Goal: Information Seeking & Learning: Learn about a topic

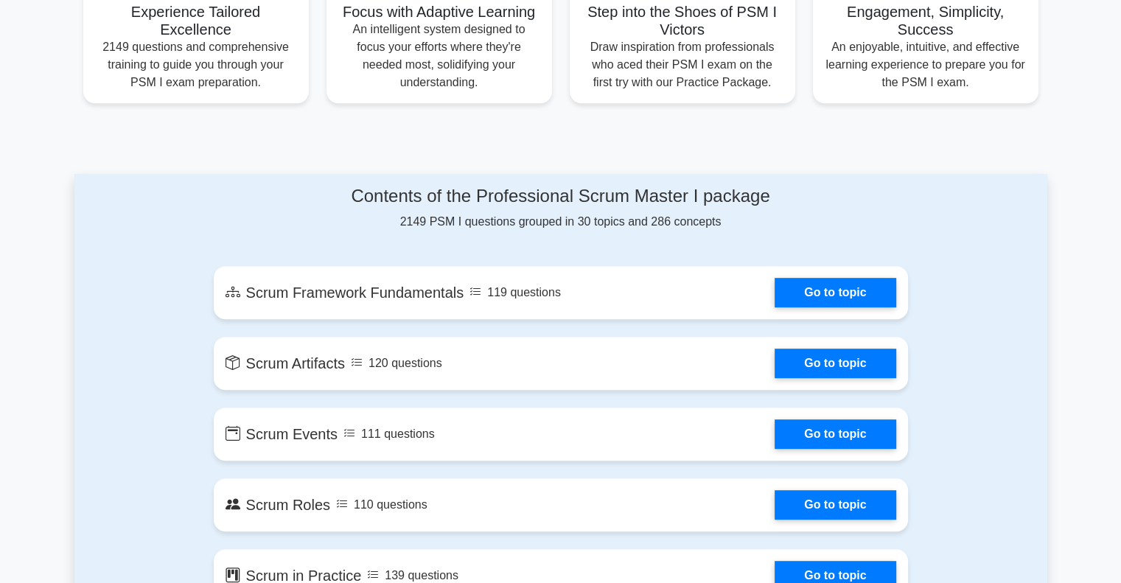
scroll to position [633, 0]
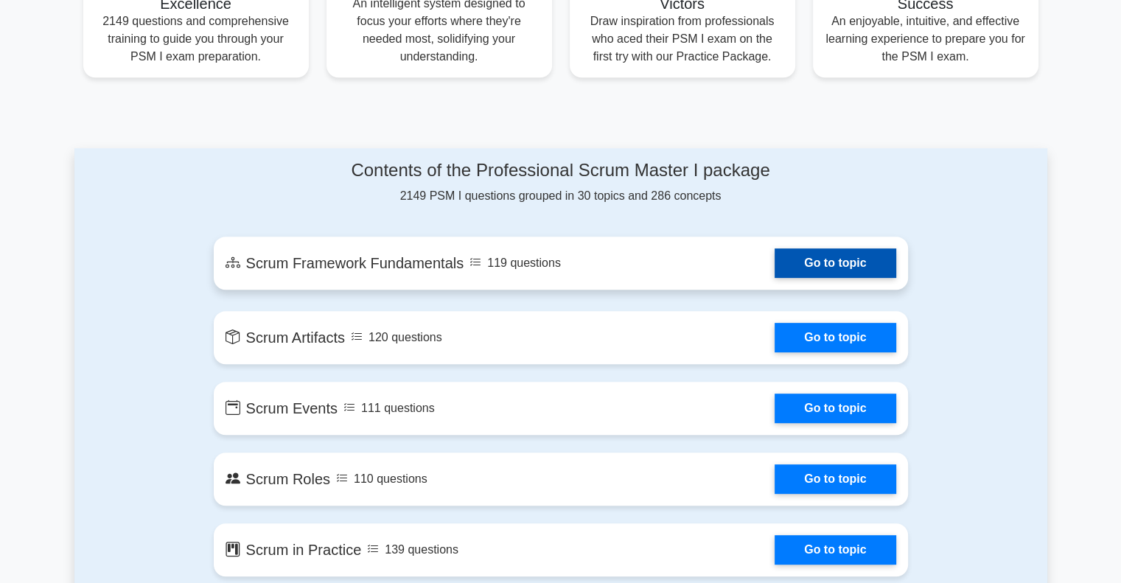
click at [828, 268] on link "Go to topic" at bounding box center [835, 262] width 121 height 29
click at [775, 262] on link "Go to topic" at bounding box center [835, 262] width 121 height 29
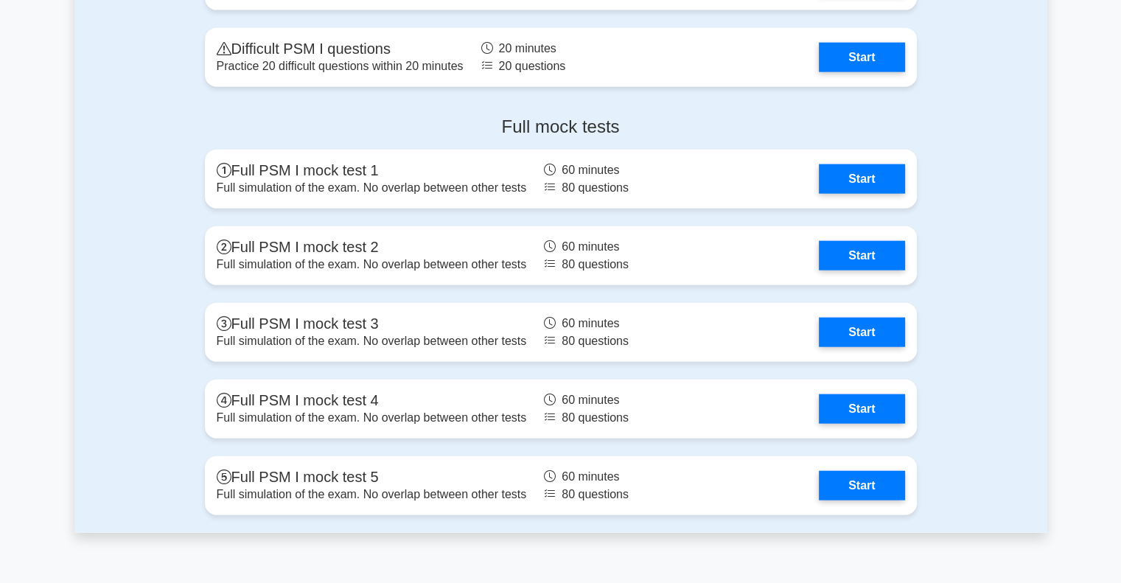
scroll to position [3509, 0]
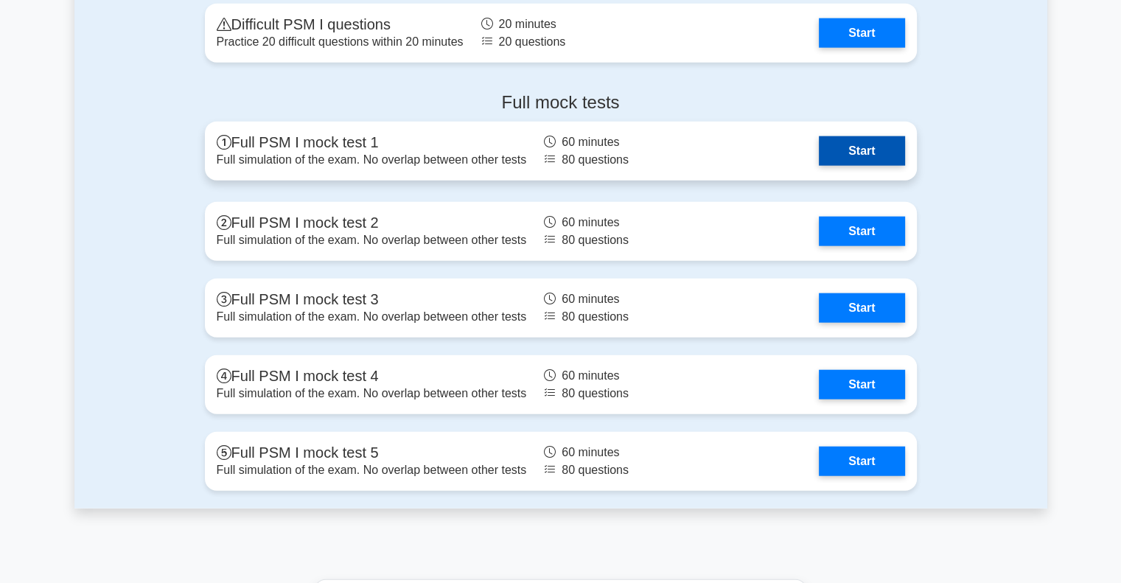
click at [871, 161] on link "Start" at bounding box center [862, 150] width 86 height 29
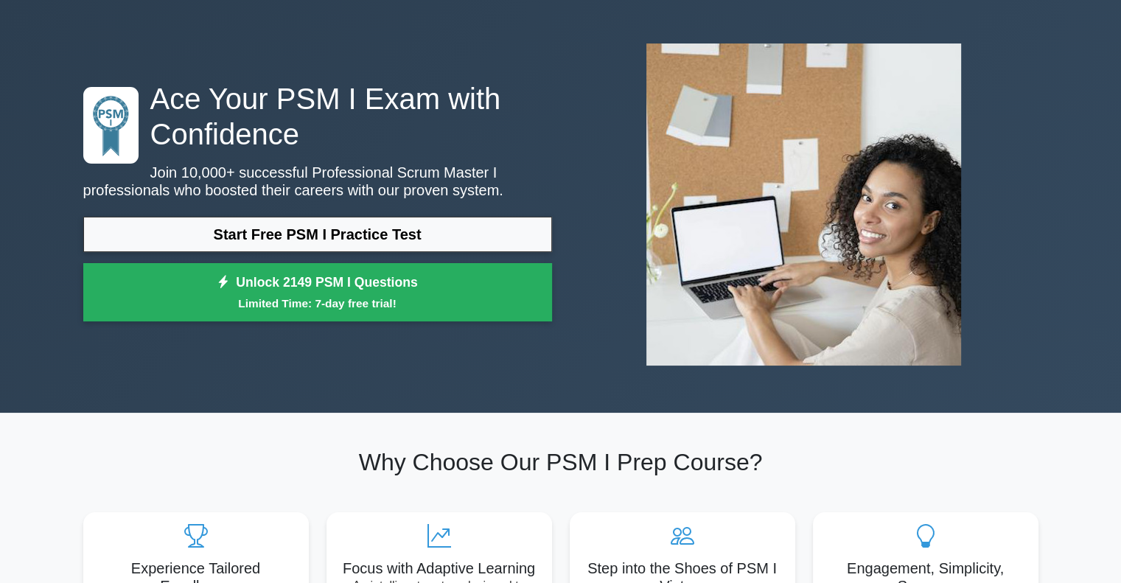
scroll to position [74, 0]
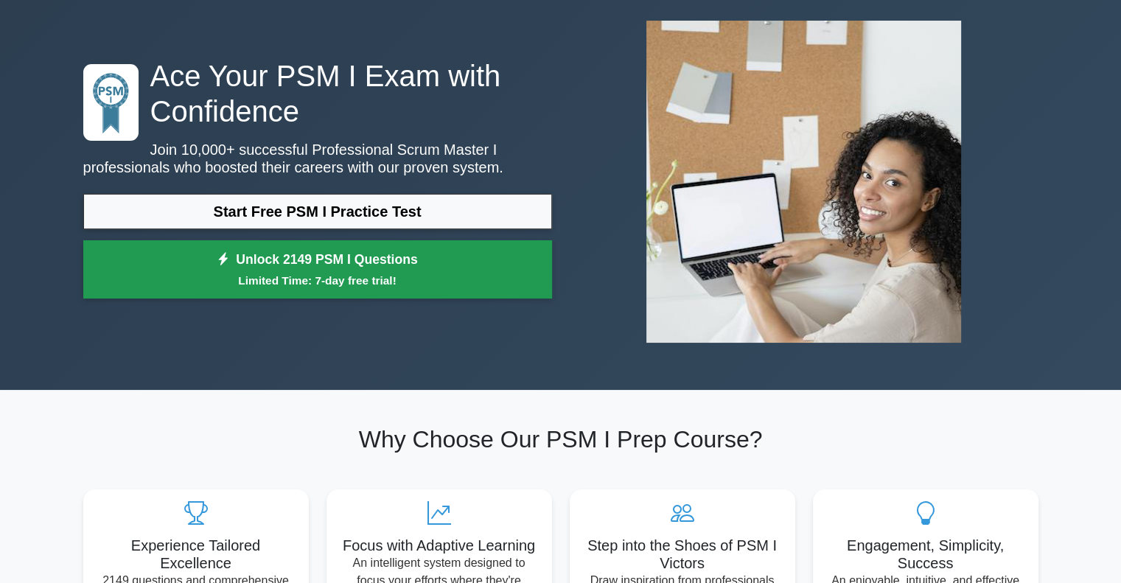
click at [468, 264] on link "Unlock 2149 PSM I Questions Limited Time: 7-day free trial!" at bounding box center [317, 269] width 469 height 59
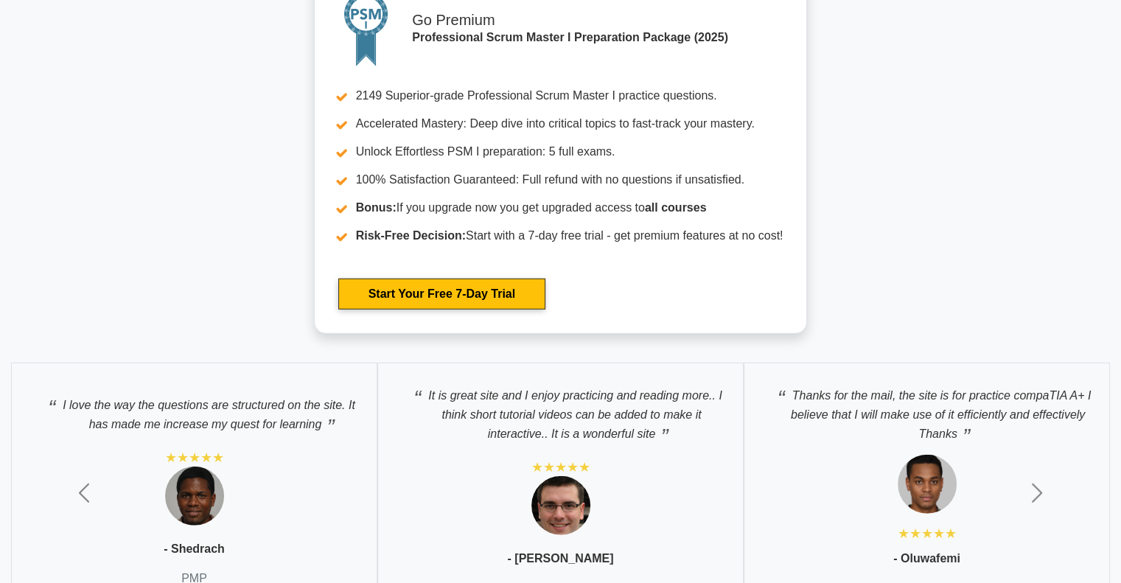
scroll to position [4203, 0]
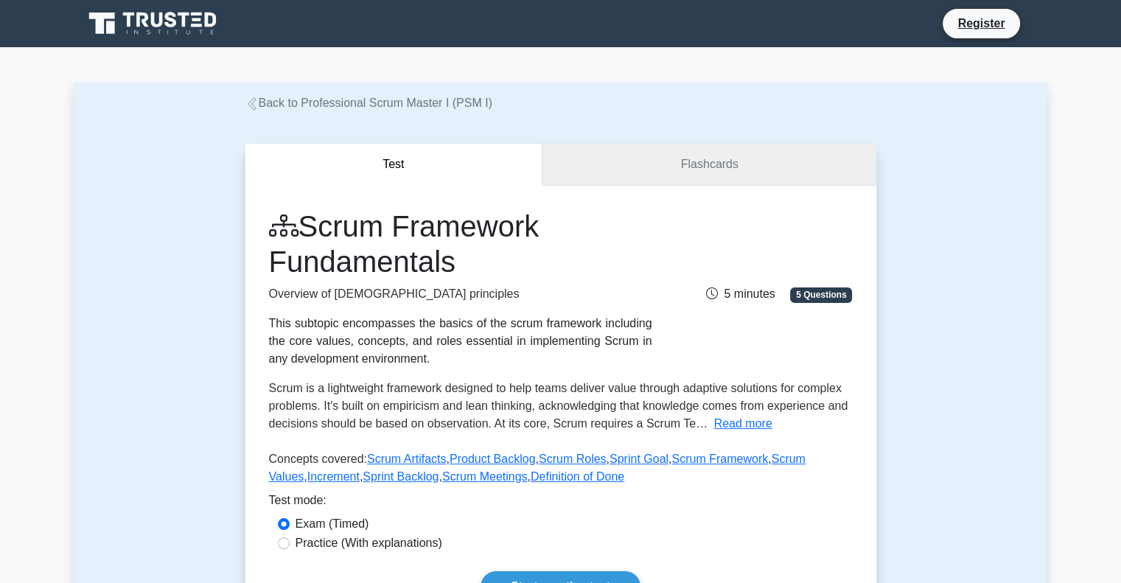
click at [675, 184] on link "Flashcards" at bounding box center [709, 165] width 333 height 42
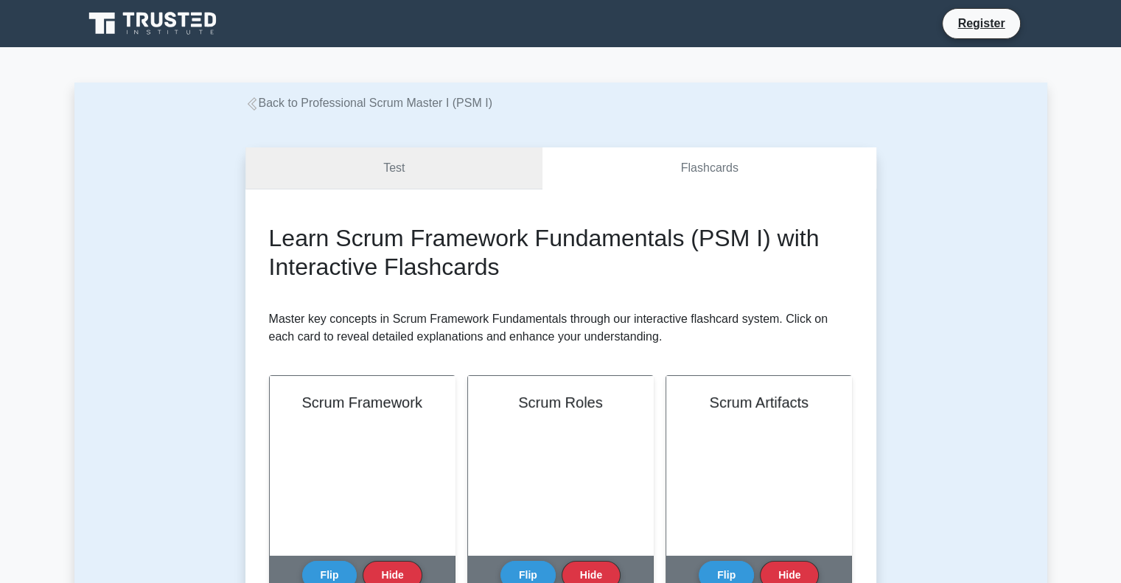
click at [416, 173] on link "Test" at bounding box center [395, 168] width 298 height 42
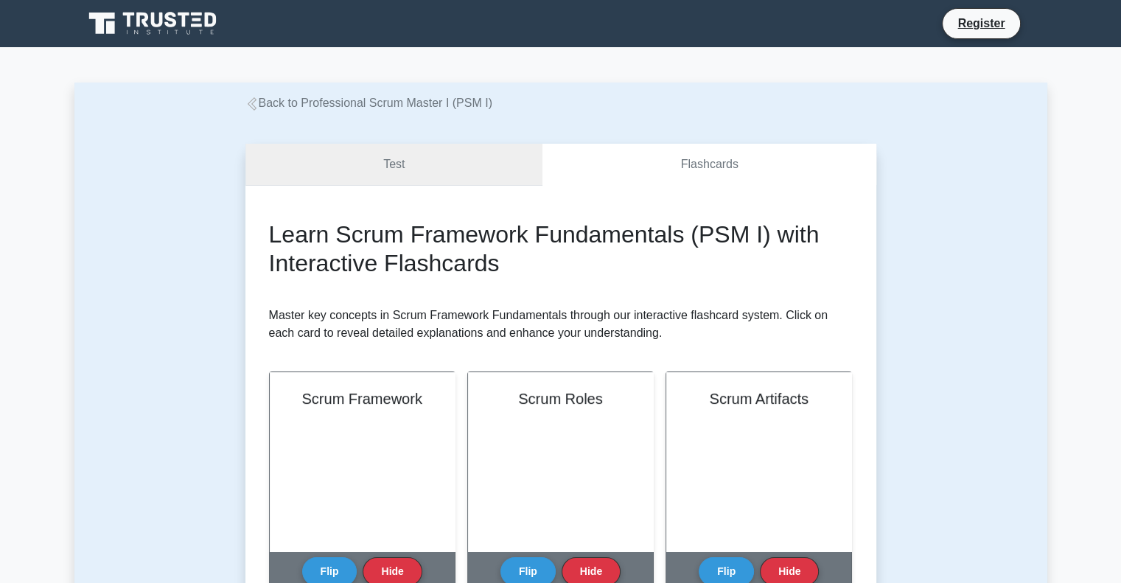
click at [356, 170] on link "Test" at bounding box center [395, 165] width 298 height 42
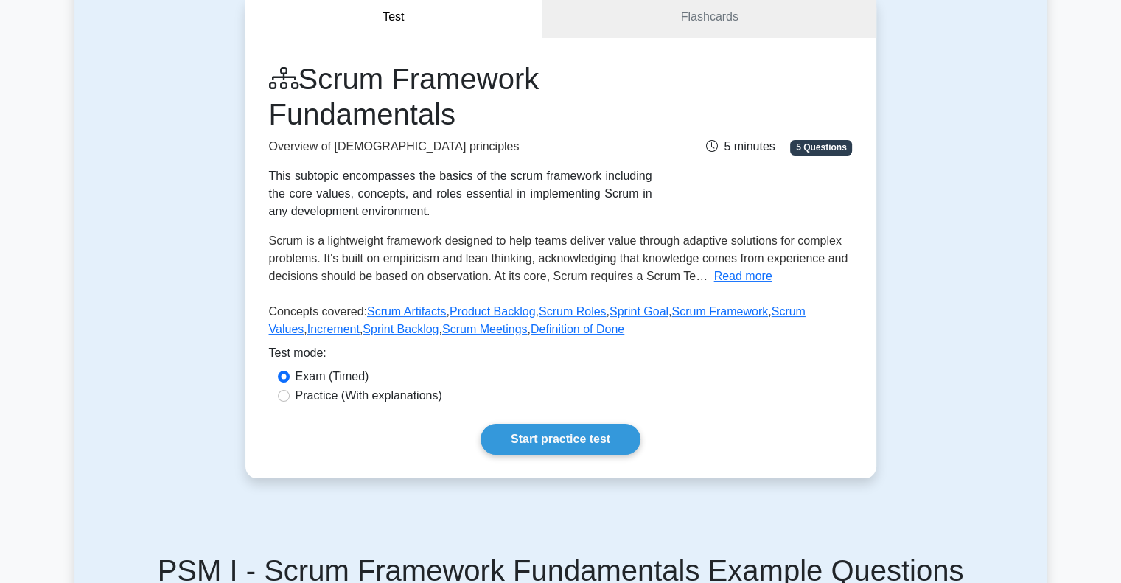
scroll to position [74, 0]
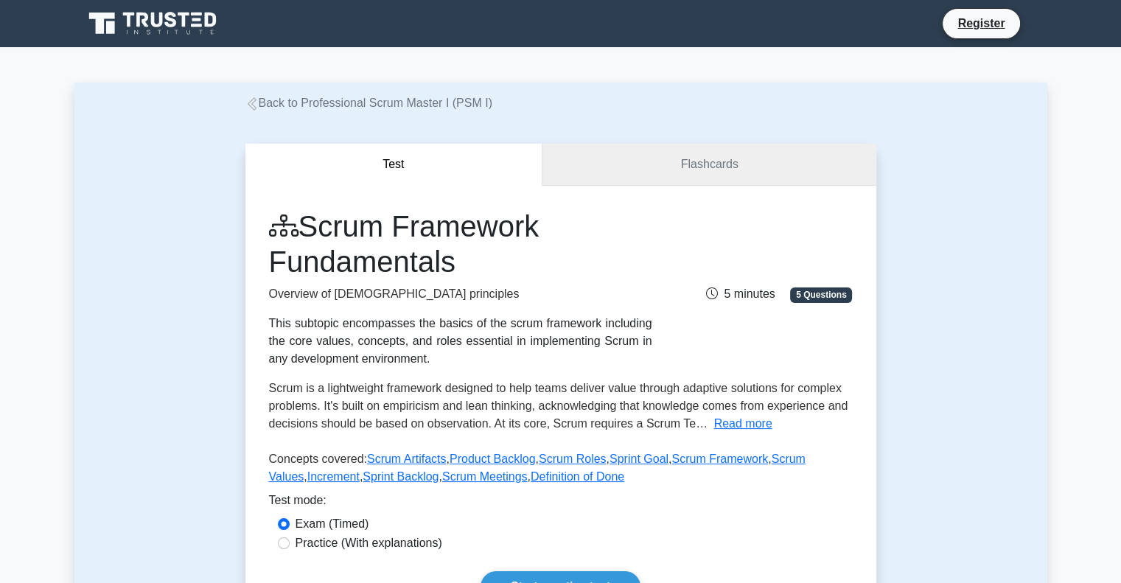
click at [629, 171] on link "Flashcards" at bounding box center [709, 165] width 333 height 42
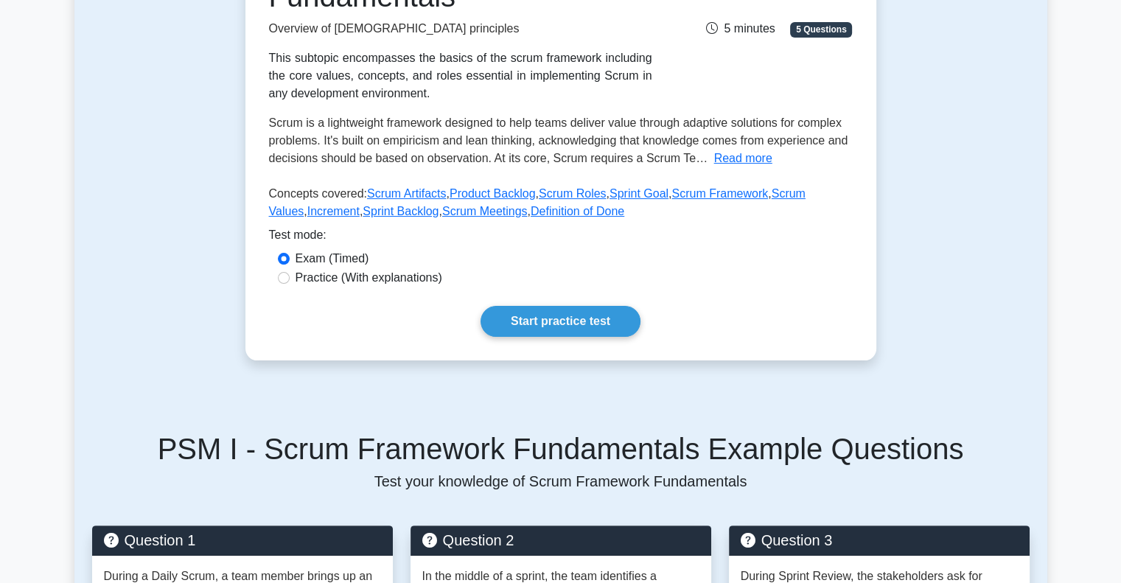
scroll to position [295, 0]
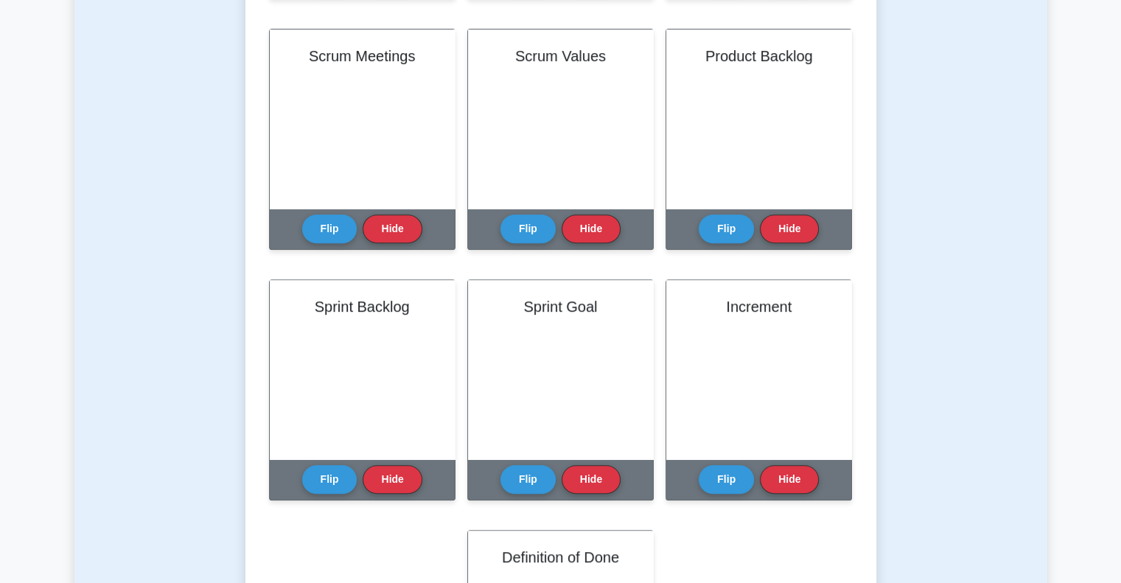
scroll to position [885, 0]
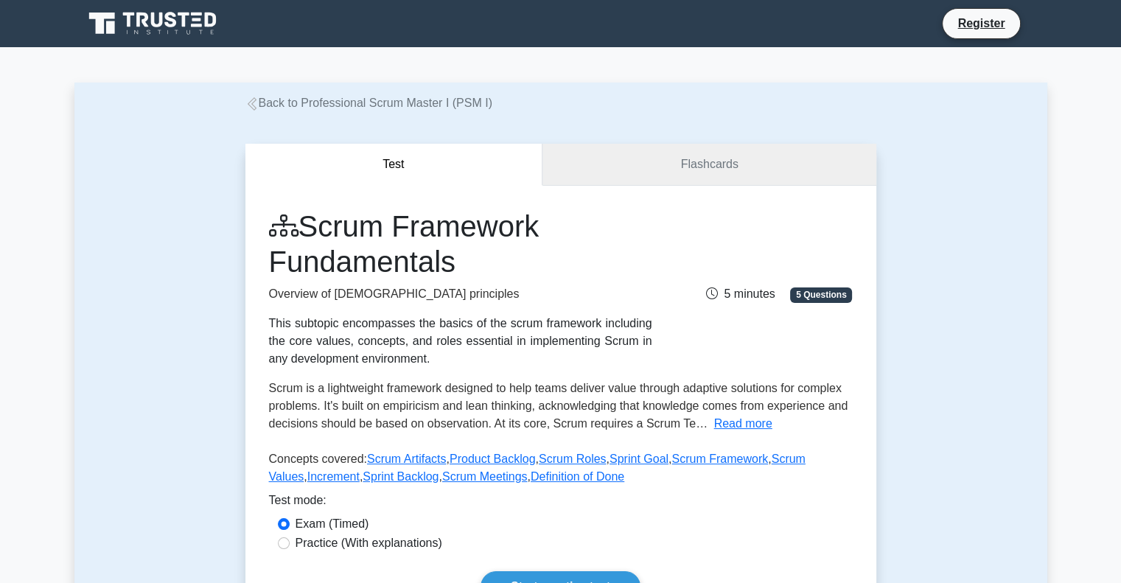
click at [752, 167] on link "Flashcards" at bounding box center [709, 165] width 333 height 42
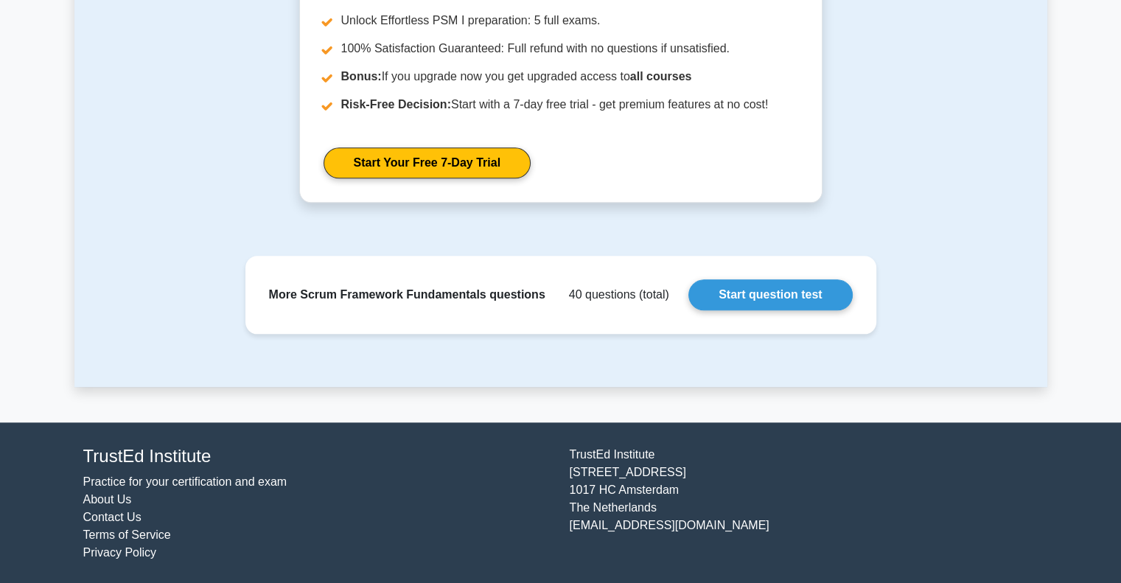
scroll to position [1600, 0]
